Goal: Task Accomplishment & Management: Manage account settings

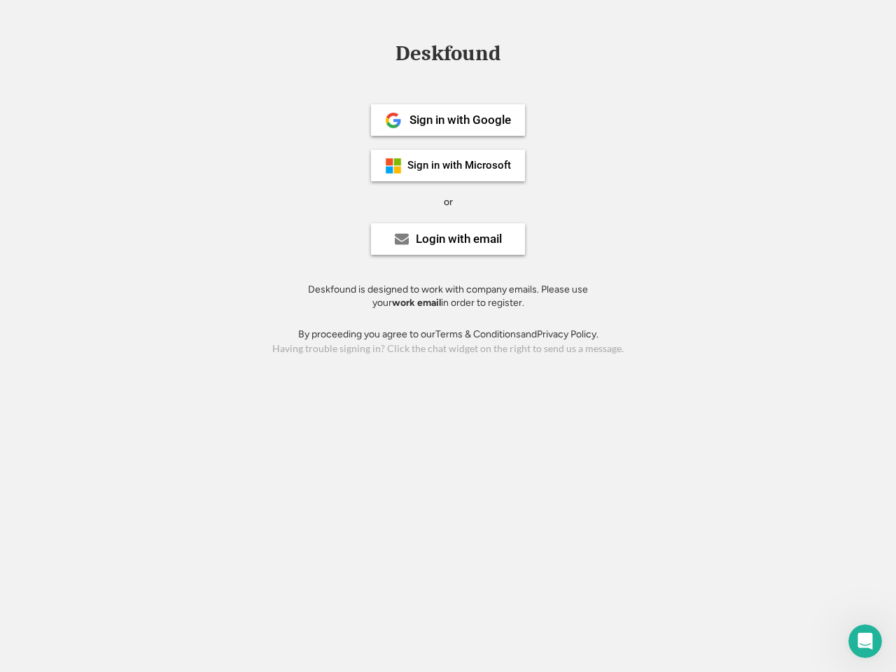
click at [448, 200] on div "or" at bounding box center [448, 202] width 9 height 14
click at [448, 56] on div "Deskfound" at bounding box center [447, 54] width 119 height 22
click at [383, 52] on div "Deskfound" at bounding box center [448, 56] width 896 height 27
click at [448, 56] on div "Deskfound" at bounding box center [447, 54] width 119 height 22
click at [448, 202] on div "or" at bounding box center [448, 202] width 9 height 14
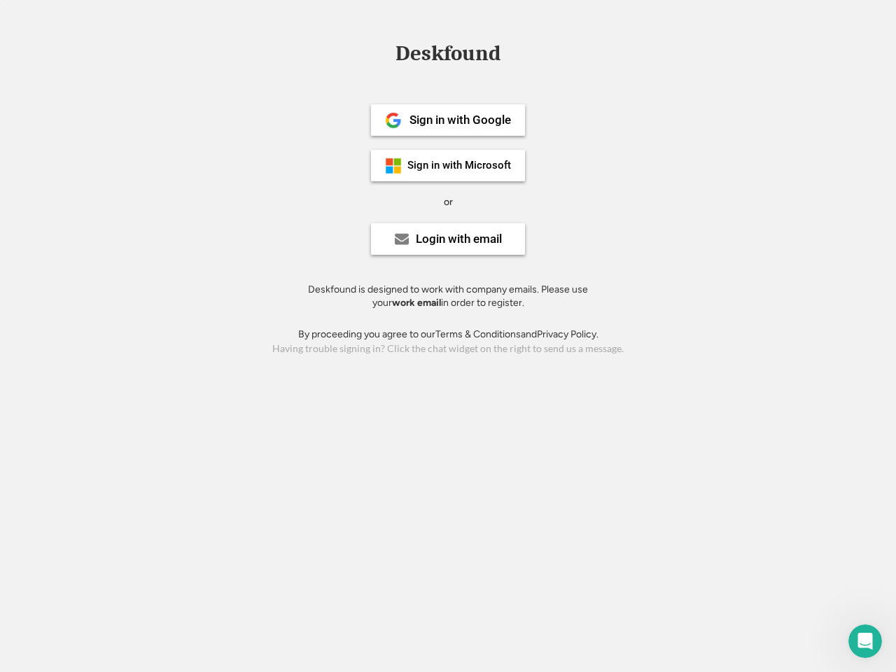
click at [448, 120] on div "Sign in with Google" at bounding box center [459, 120] width 101 height 12
click at [460, 120] on div "Sign in with Google" at bounding box center [459, 120] width 101 height 12
click at [393, 120] on img at bounding box center [393, 120] width 17 height 17
click at [448, 165] on div "Sign in with Microsoft" at bounding box center [459, 165] width 104 height 10
click at [460, 165] on div "Sign in with Microsoft" at bounding box center [459, 165] width 104 height 10
